Goal: Task Accomplishment & Management: Manage account settings

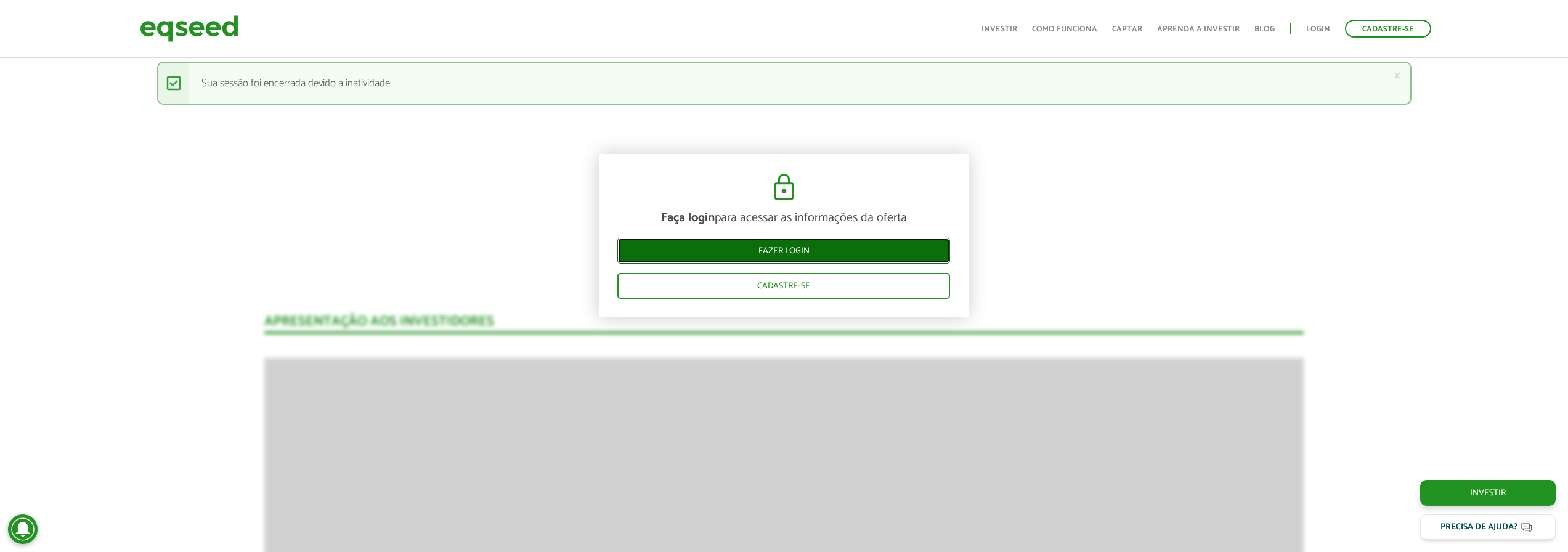
click at [733, 250] on link "Fazer login" at bounding box center [783, 250] width 332 height 26
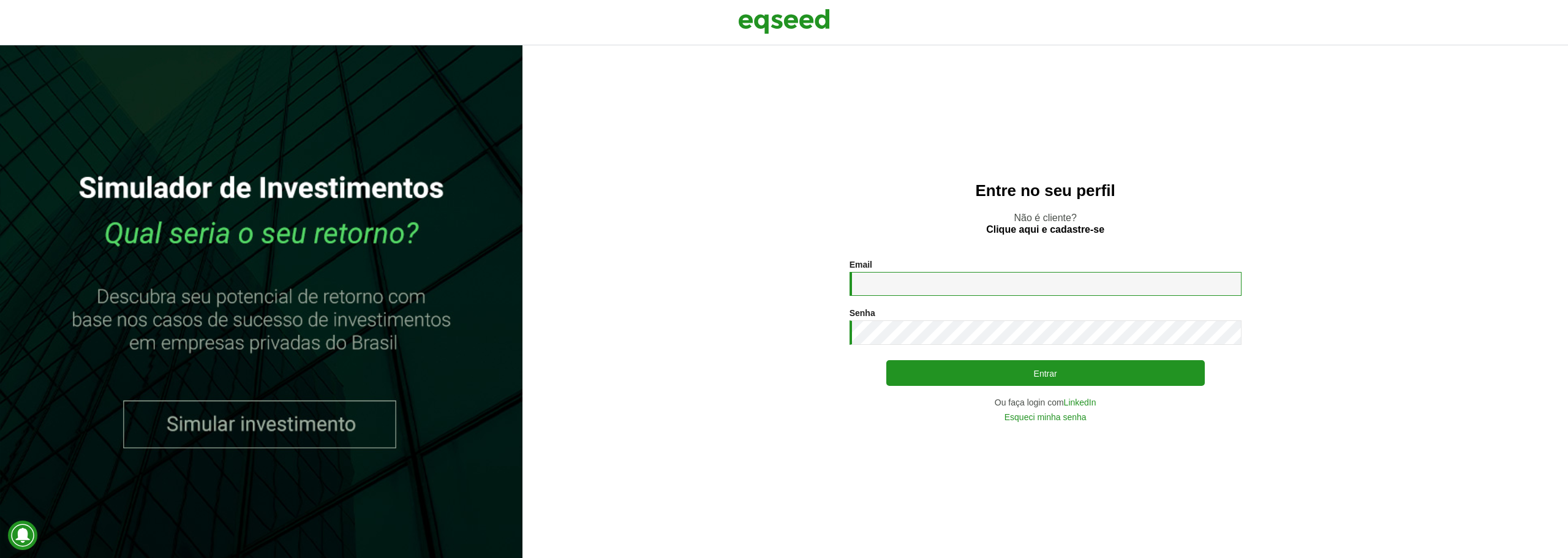
click at [901, 283] on input "Email *" at bounding box center [1046, 283] width 392 height 24
click at [689, 397] on section "Email * Digite seu endereço de e-mail. Senha * Digite a senha que será usada em…" at bounding box center [1045, 341] width 997 height 162
